Goal: Check status: Check status

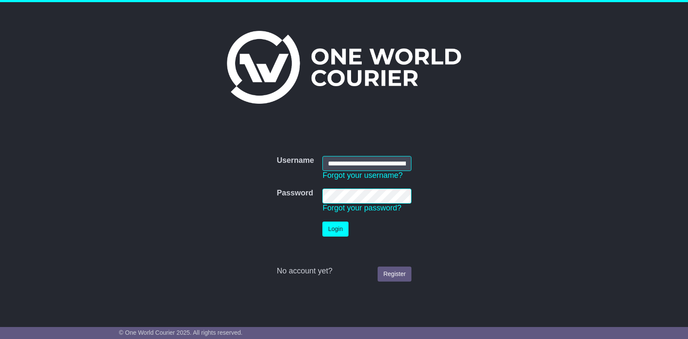
click at [330, 228] on button "Login" at bounding box center [335, 228] width 26 height 15
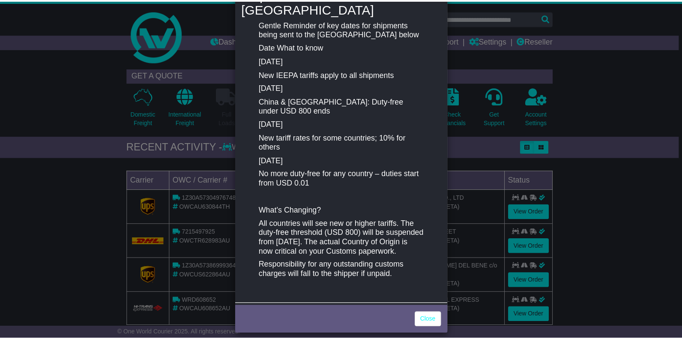
scroll to position [135, 0]
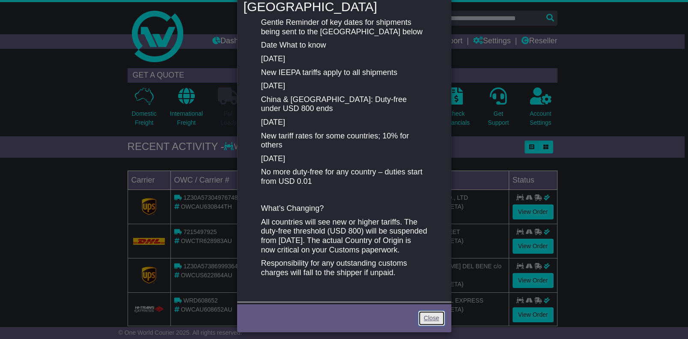
click at [423, 310] on link "Close" at bounding box center [431, 317] width 27 height 15
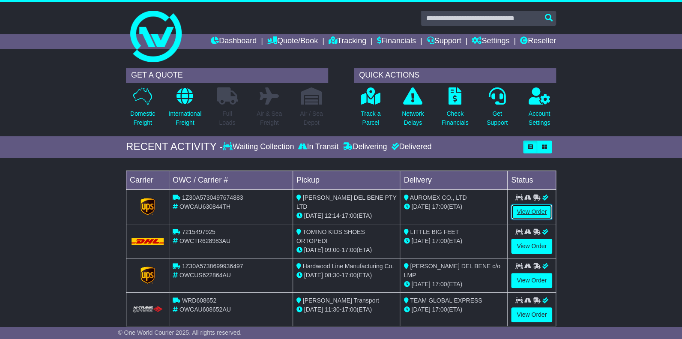
click at [533, 210] on link "View Order" at bounding box center [531, 211] width 41 height 15
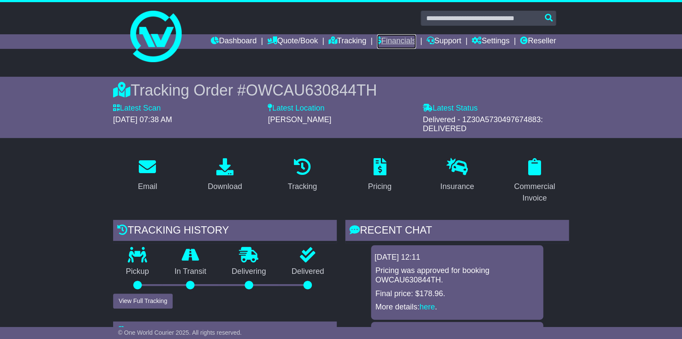
click at [392, 42] on link "Financials" at bounding box center [396, 41] width 39 height 15
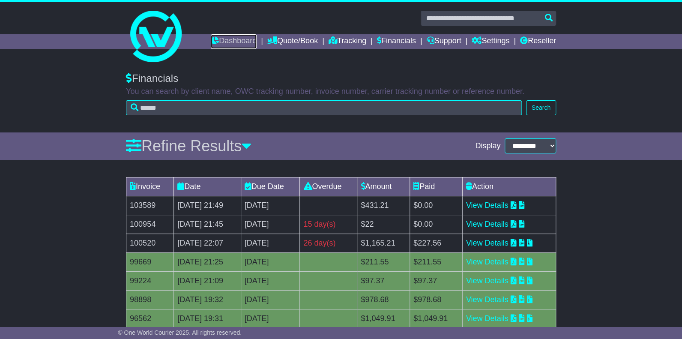
click at [237, 41] on link "Dashboard" at bounding box center [234, 41] width 46 height 15
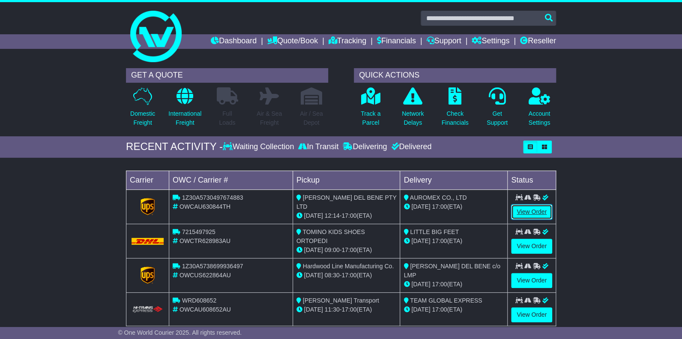
click at [528, 211] on link "View Order" at bounding box center [531, 211] width 41 height 15
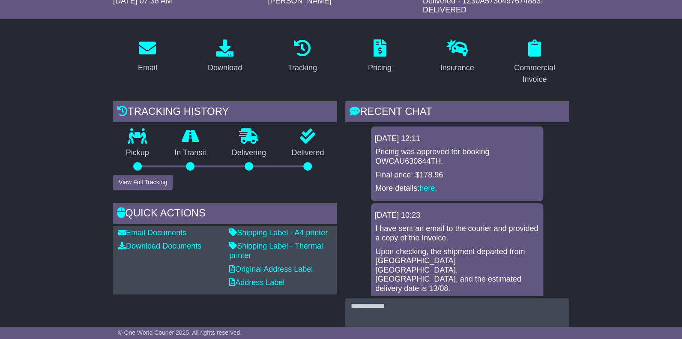
scroll to position [128, 0]
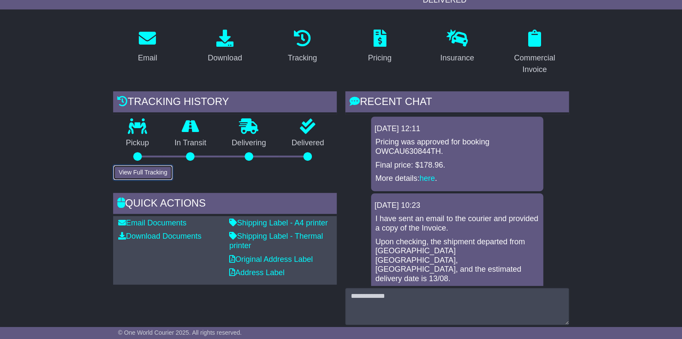
click at [140, 171] on button "View Full Tracking" at bounding box center [143, 172] width 60 height 15
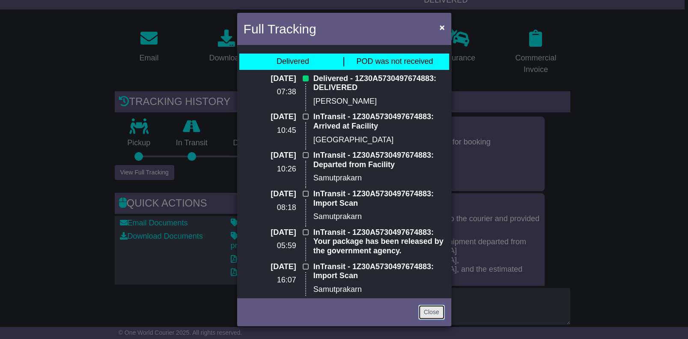
click at [433, 311] on link "Close" at bounding box center [431, 311] width 27 height 15
